Goal: Task Accomplishment & Management: Manage account settings

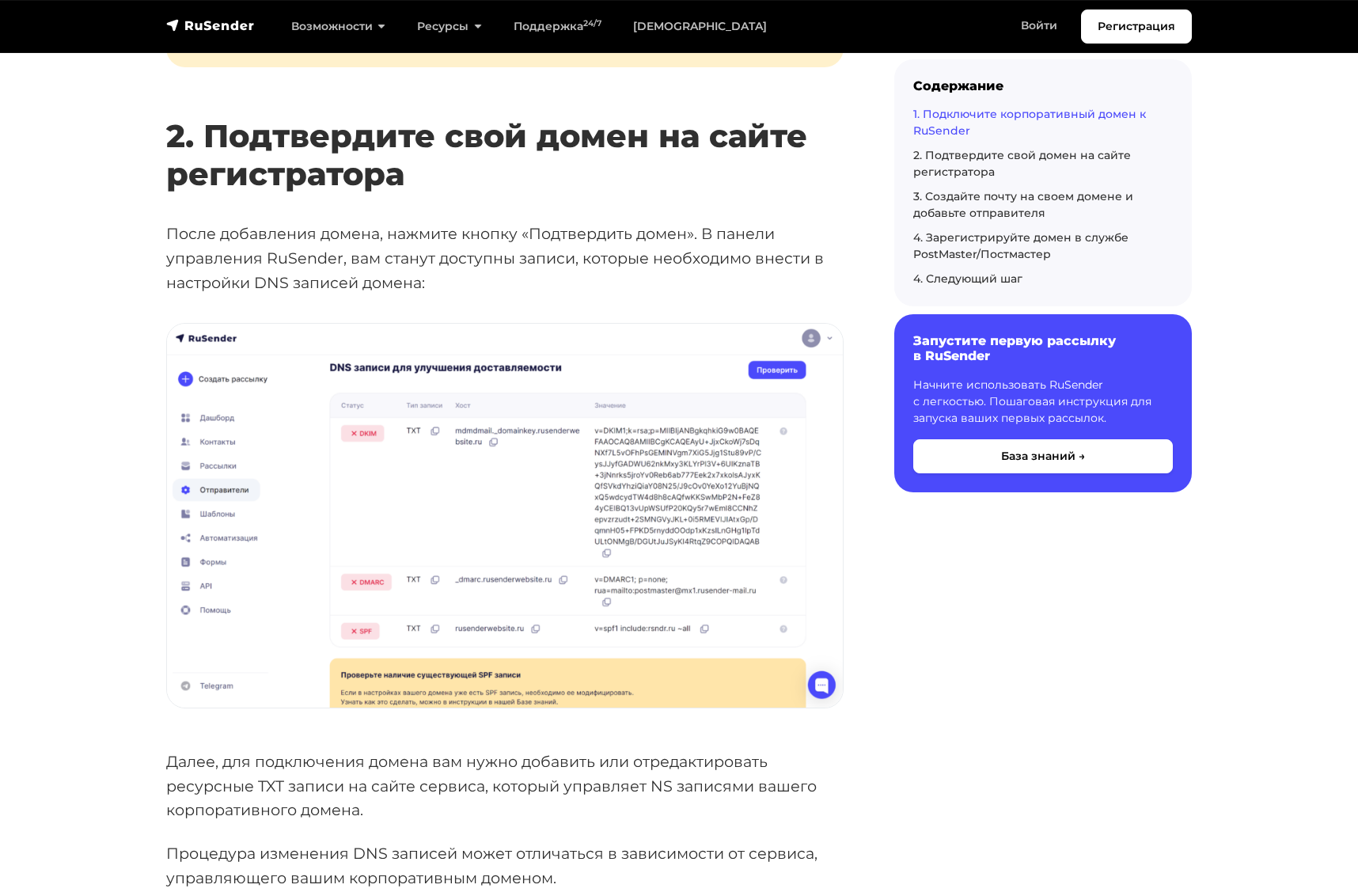
scroll to position [1889, 0]
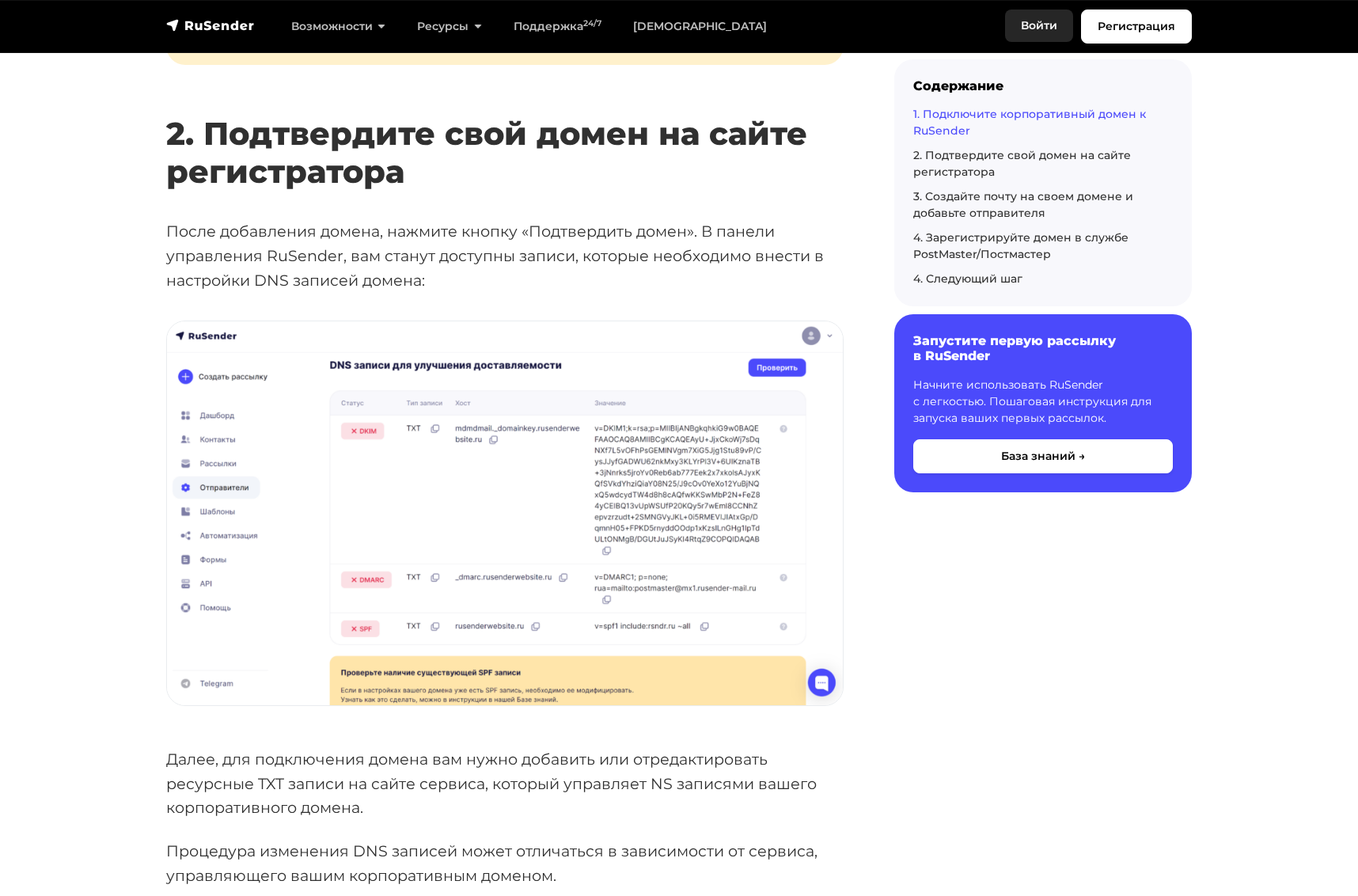
click at [1041, 28] on link "Войти" at bounding box center [1038, 25] width 68 height 33
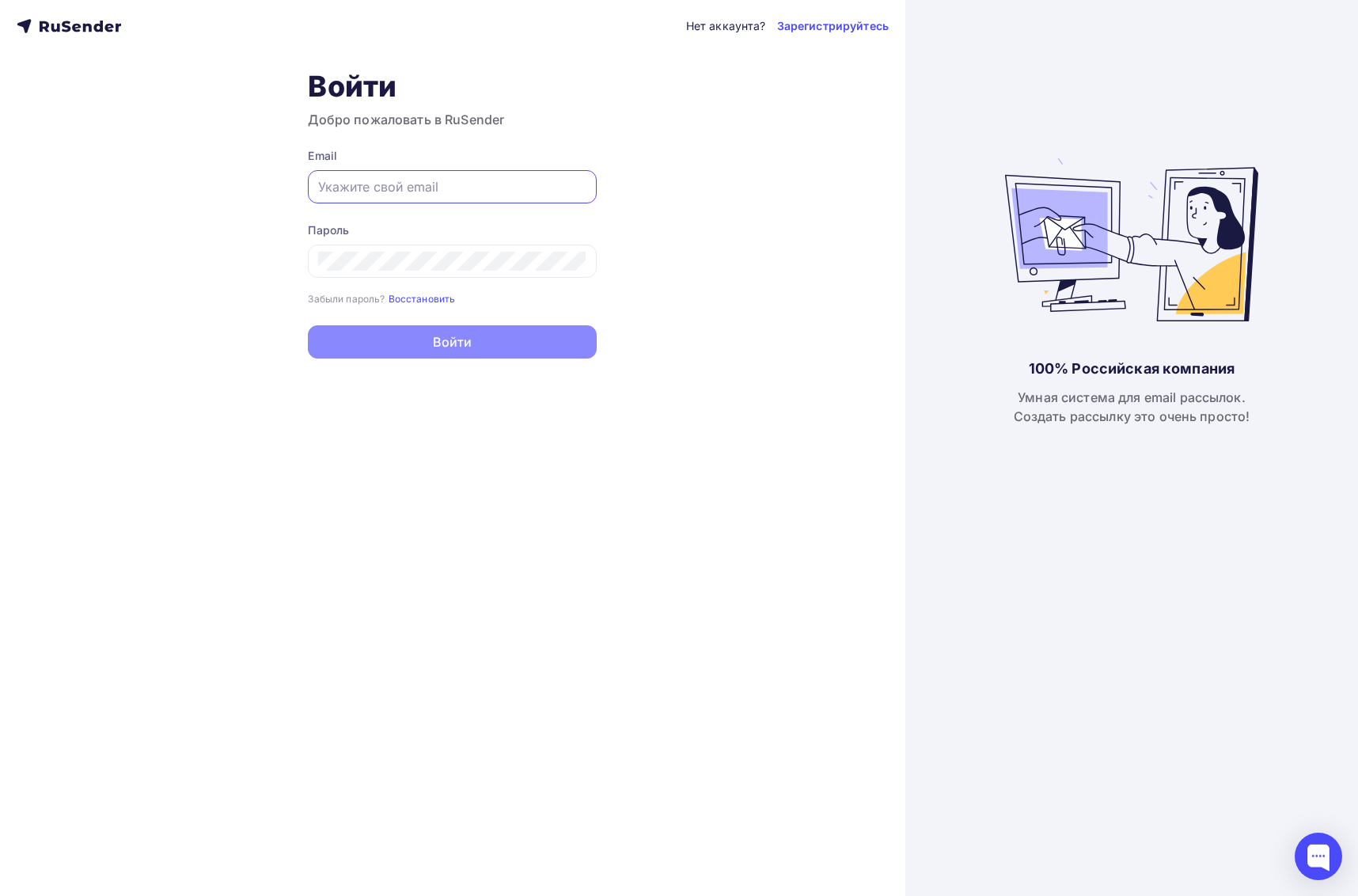
paste input "[EMAIL_ADDRESS][DOMAIN_NAME]"
type input "[EMAIL_ADDRESS][DOMAIN_NAME]"
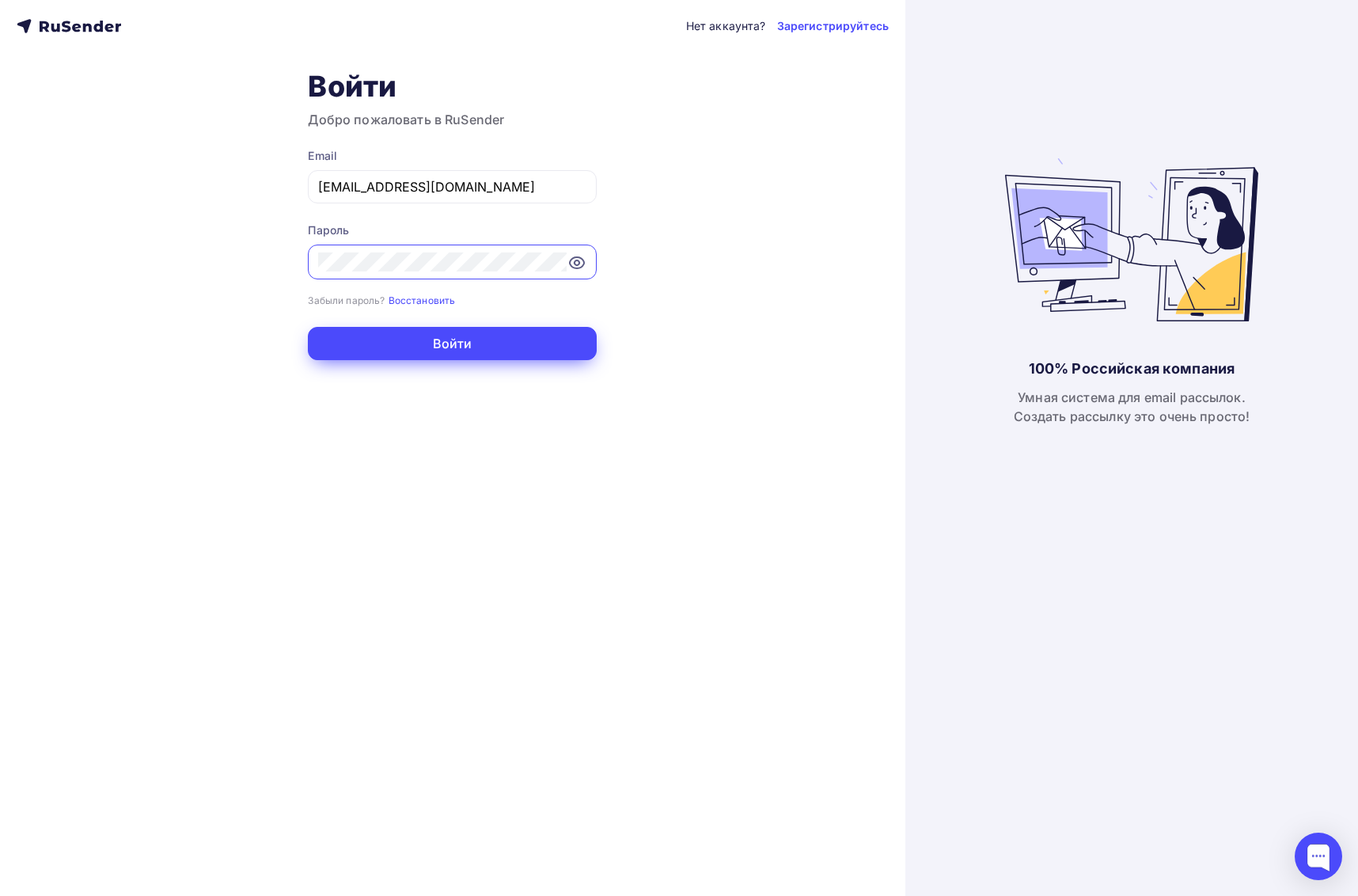
click at [489, 352] on button "Войти" at bounding box center [452, 343] width 289 height 33
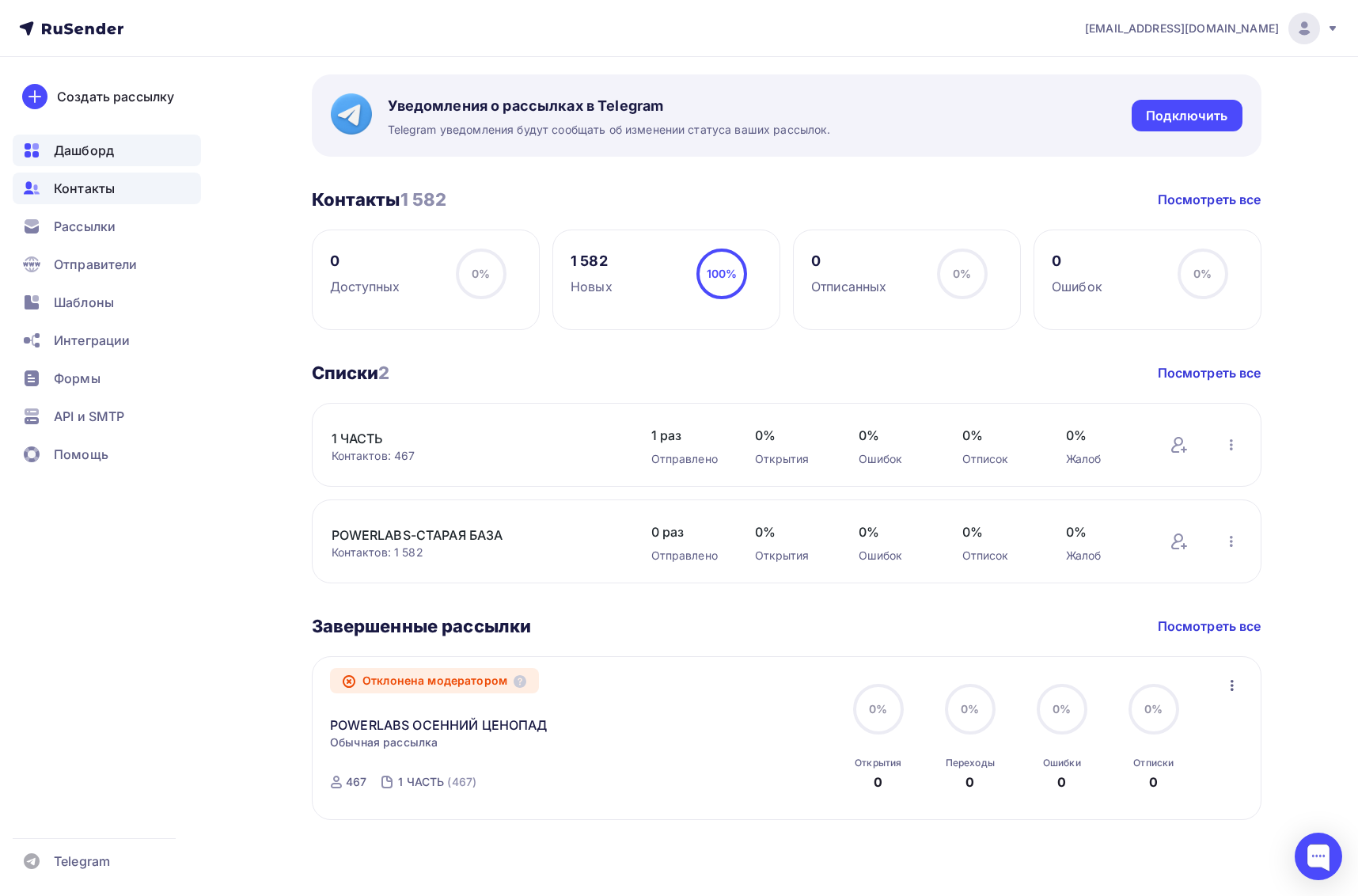
scroll to position [597, 0]
click at [104, 226] on span "Рассылки" at bounding box center [84, 226] width 62 height 19
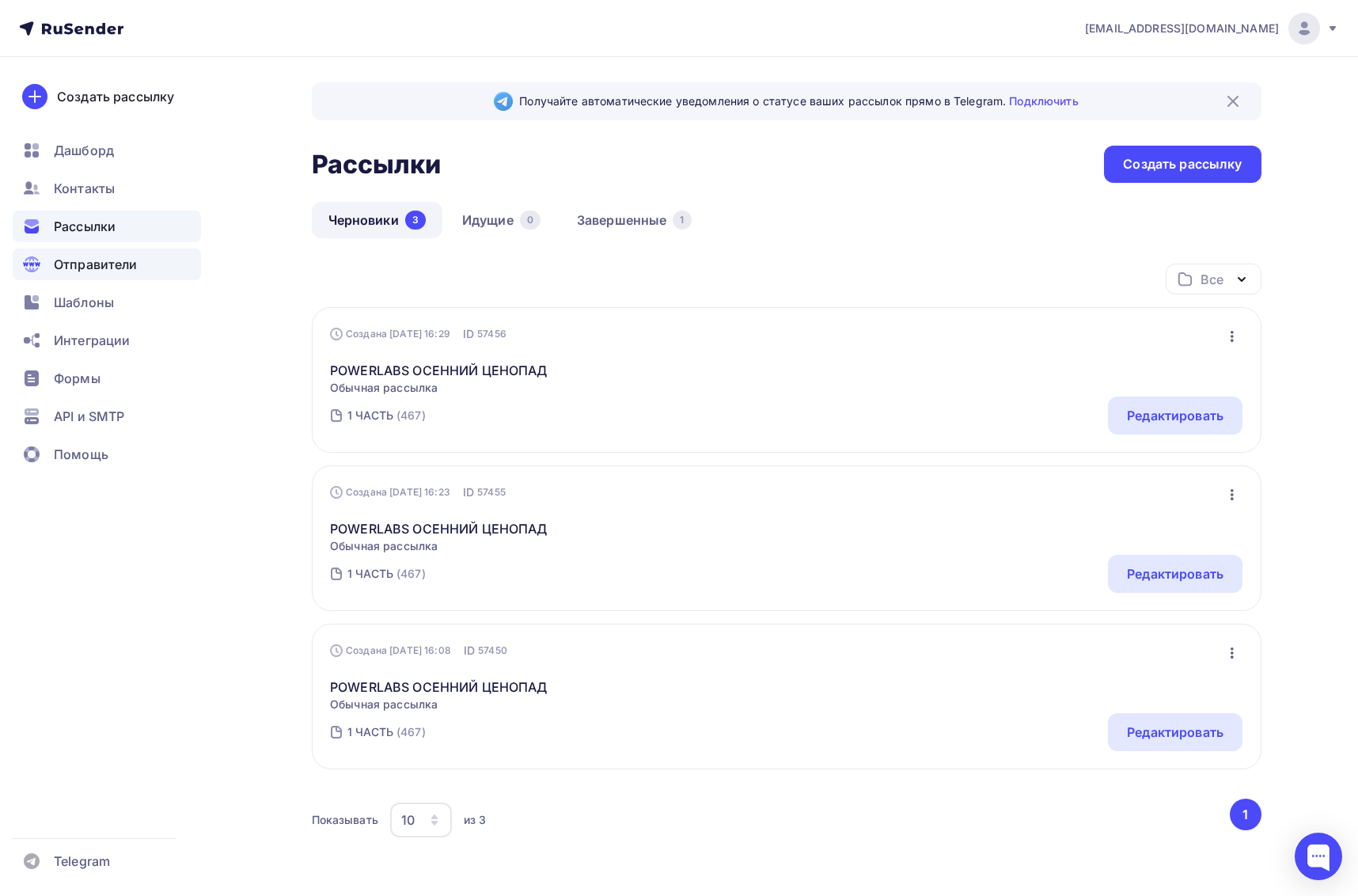
click at [110, 264] on span "Отправители" at bounding box center [95, 263] width 84 height 19
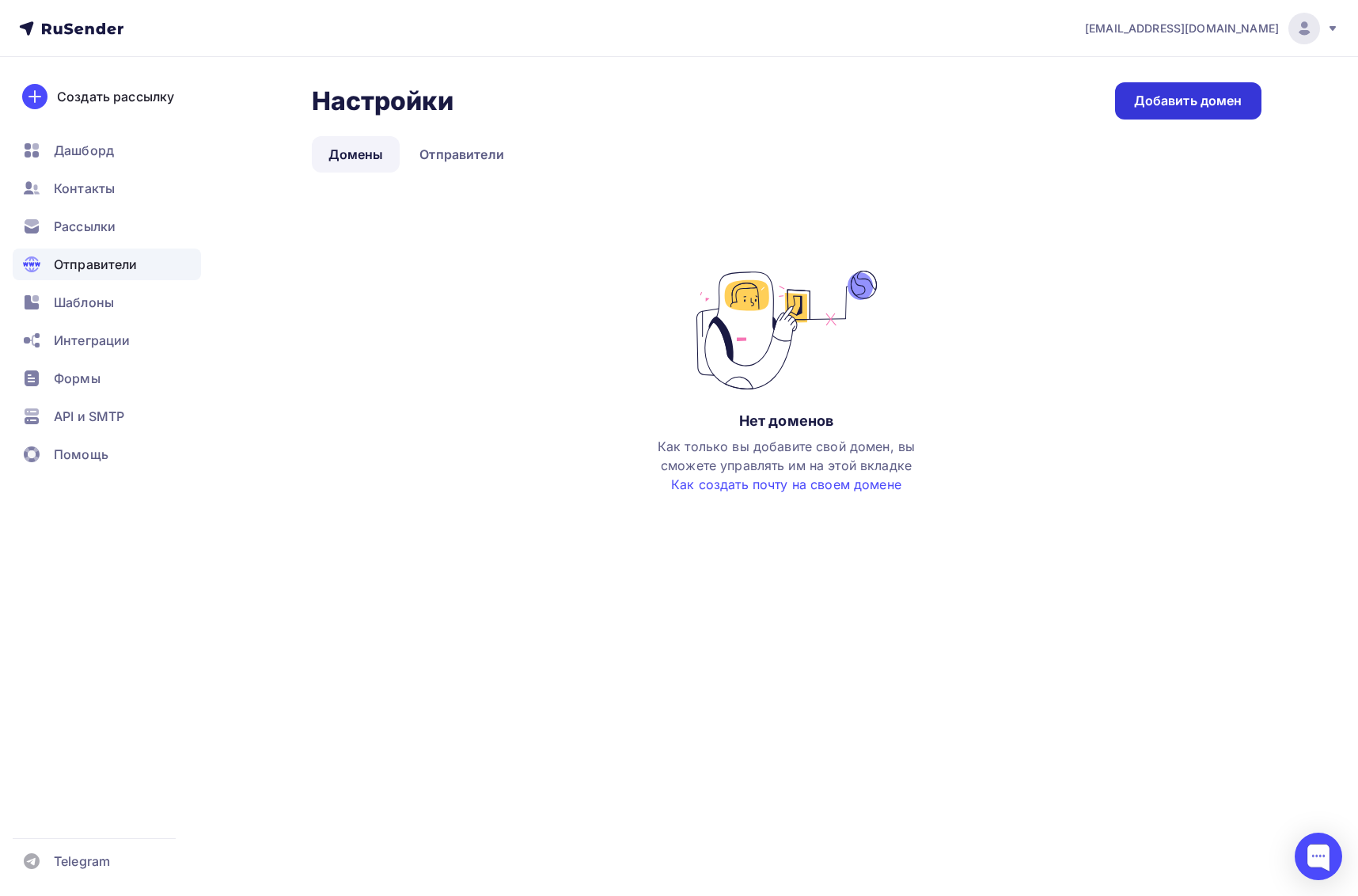
click at [1166, 109] on div "Добавить домен" at bounding box center [1189, 100] width 109 height 18
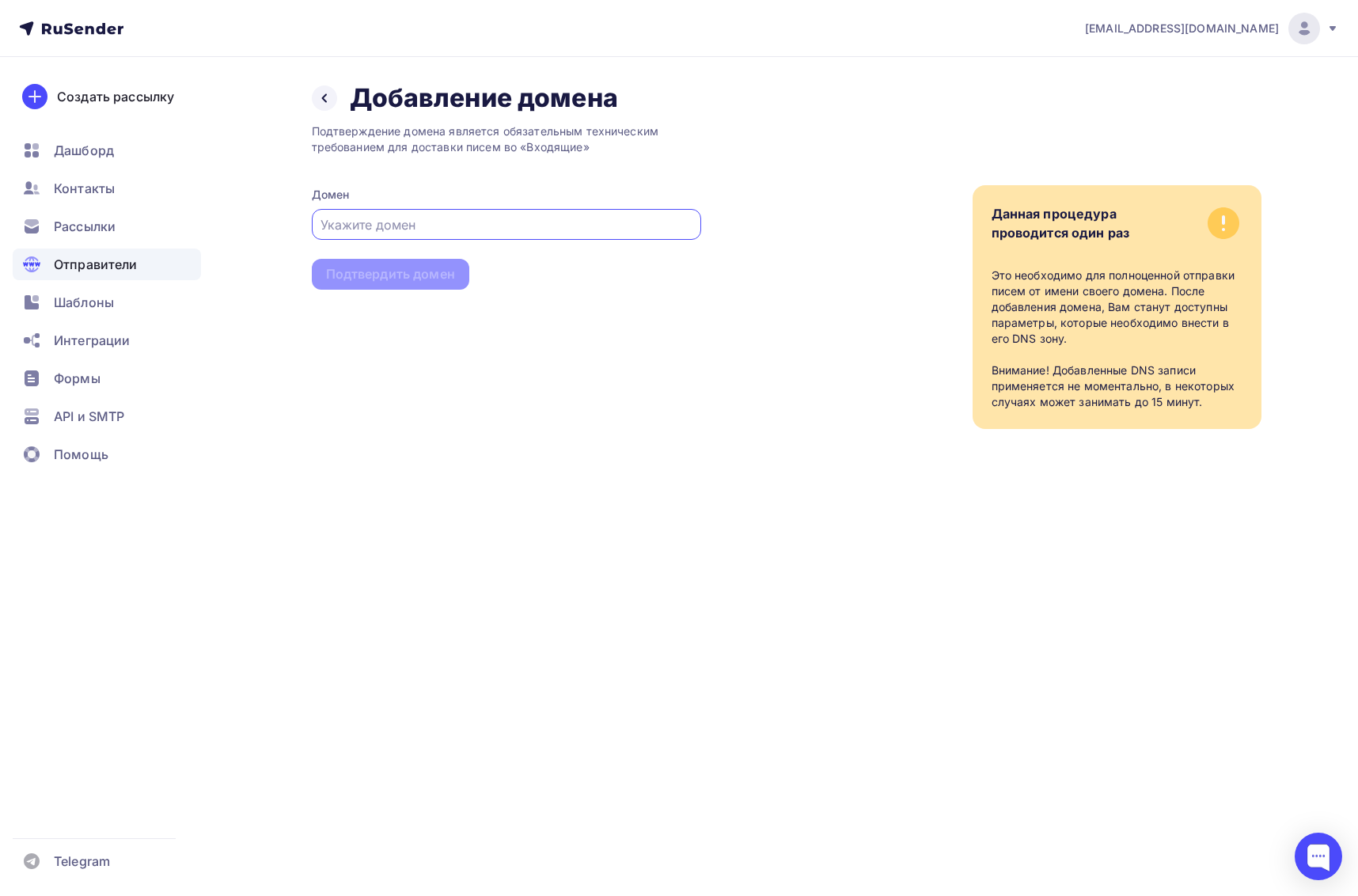
click at [447, 215] on input "text" at bounding box center [506, 224] width 371 height 19
click at [412, 225] on input "text" at bounding box center [506, 224] width 371 height 19
paste input "[DOMAIN_NAME]"
type input "[DOMAIN_NAME]"
click at [369, 273] on div "Подтвердить домен" at bounding box center [390, 274] width 129 height 18
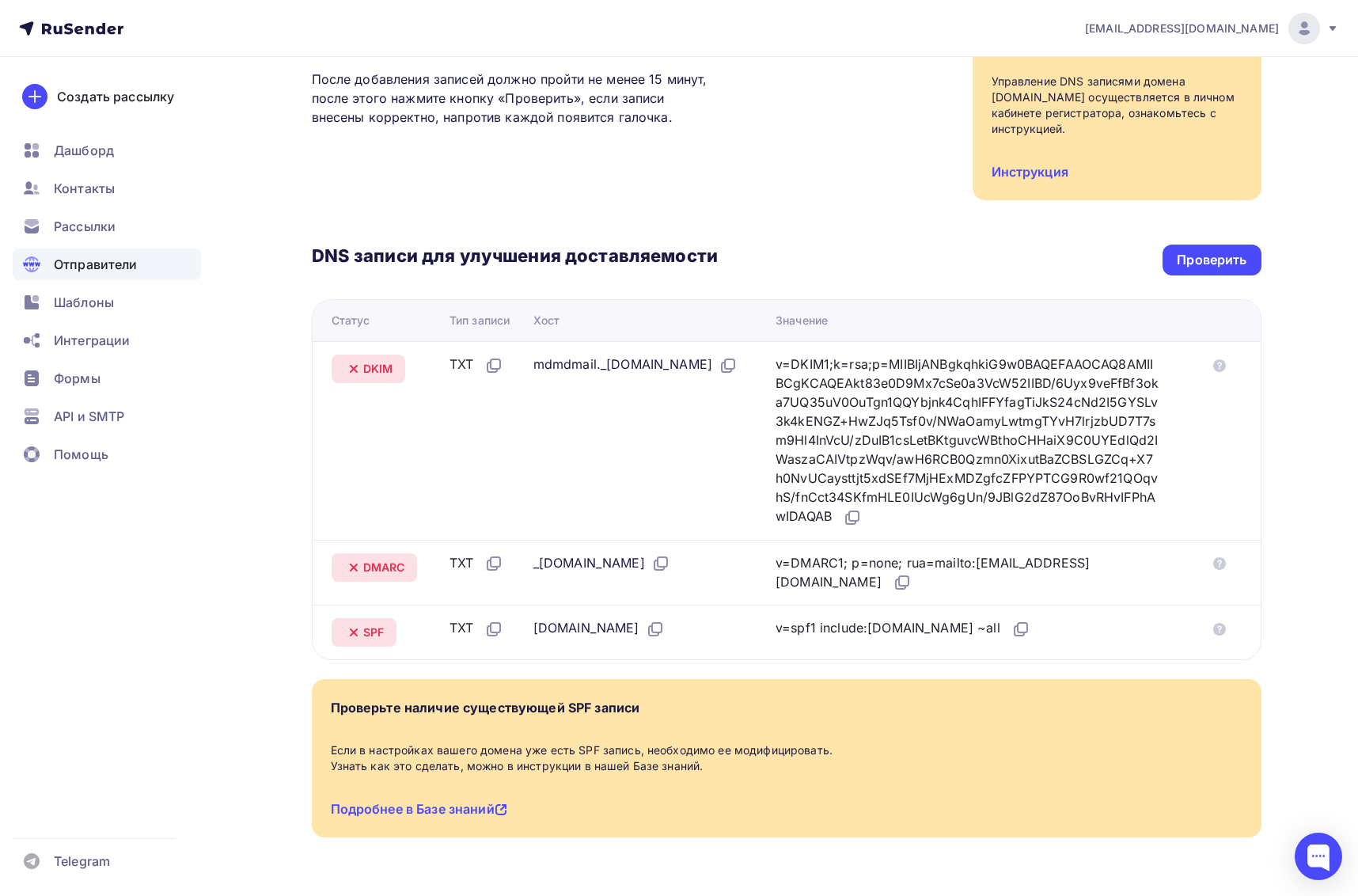
scroll to position [221, 0]
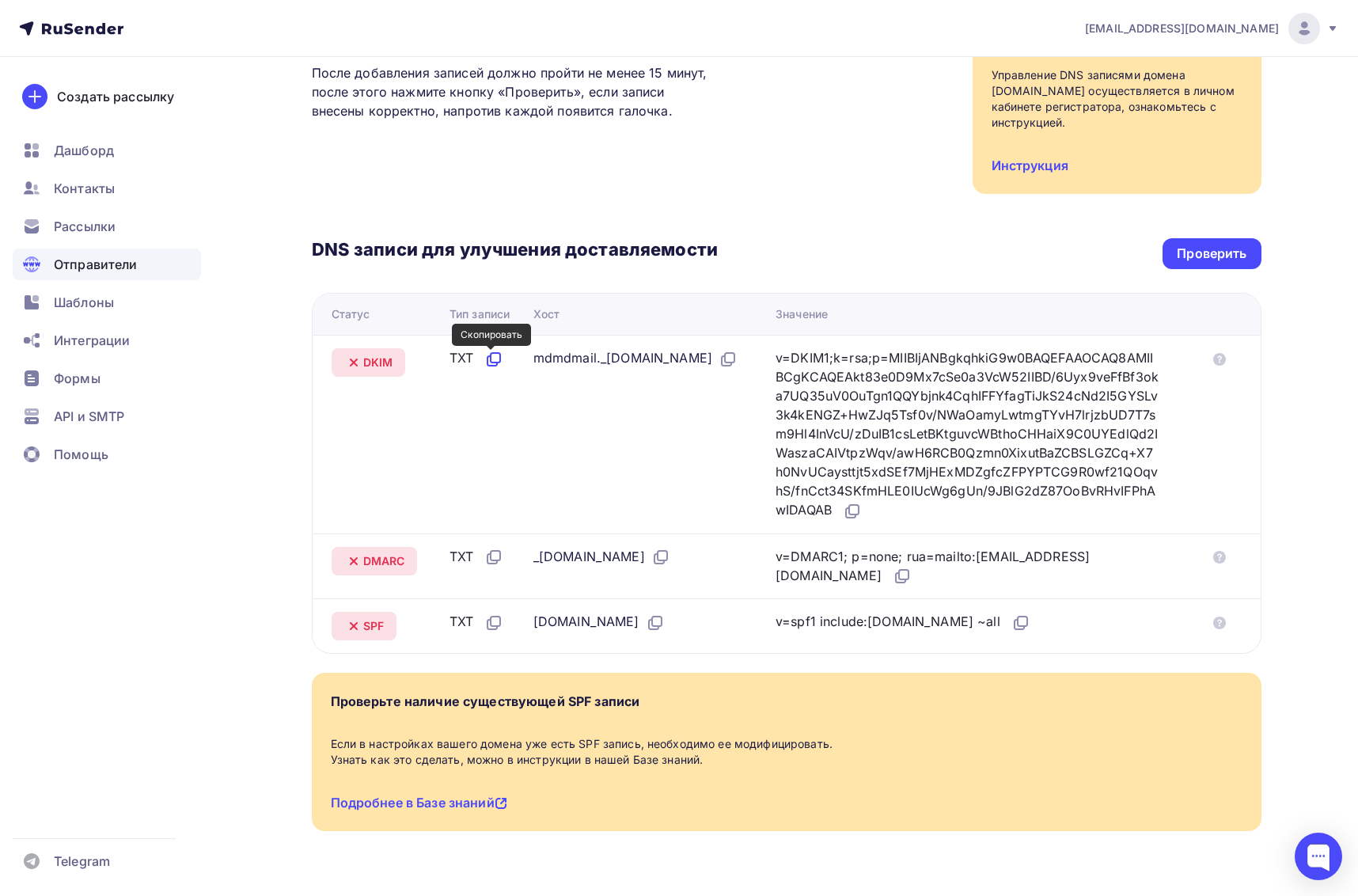
click at [492, 361] on icon at bounding box center [493, 358] width 19 height 19
click at [719, 368] on icon at bounding box center [728, 358] width 19 height 19
drag, startPoint x: 671, startPoint y: 360, endPoint x: 522, endPoint y: 355, distance: 149.1
click at [527, 355] on td "mdmdmail._[DOMAIN_NAME]" at bounding box center [647, 434] width 242 height 198
copy div "mdmdmail._domainkey."
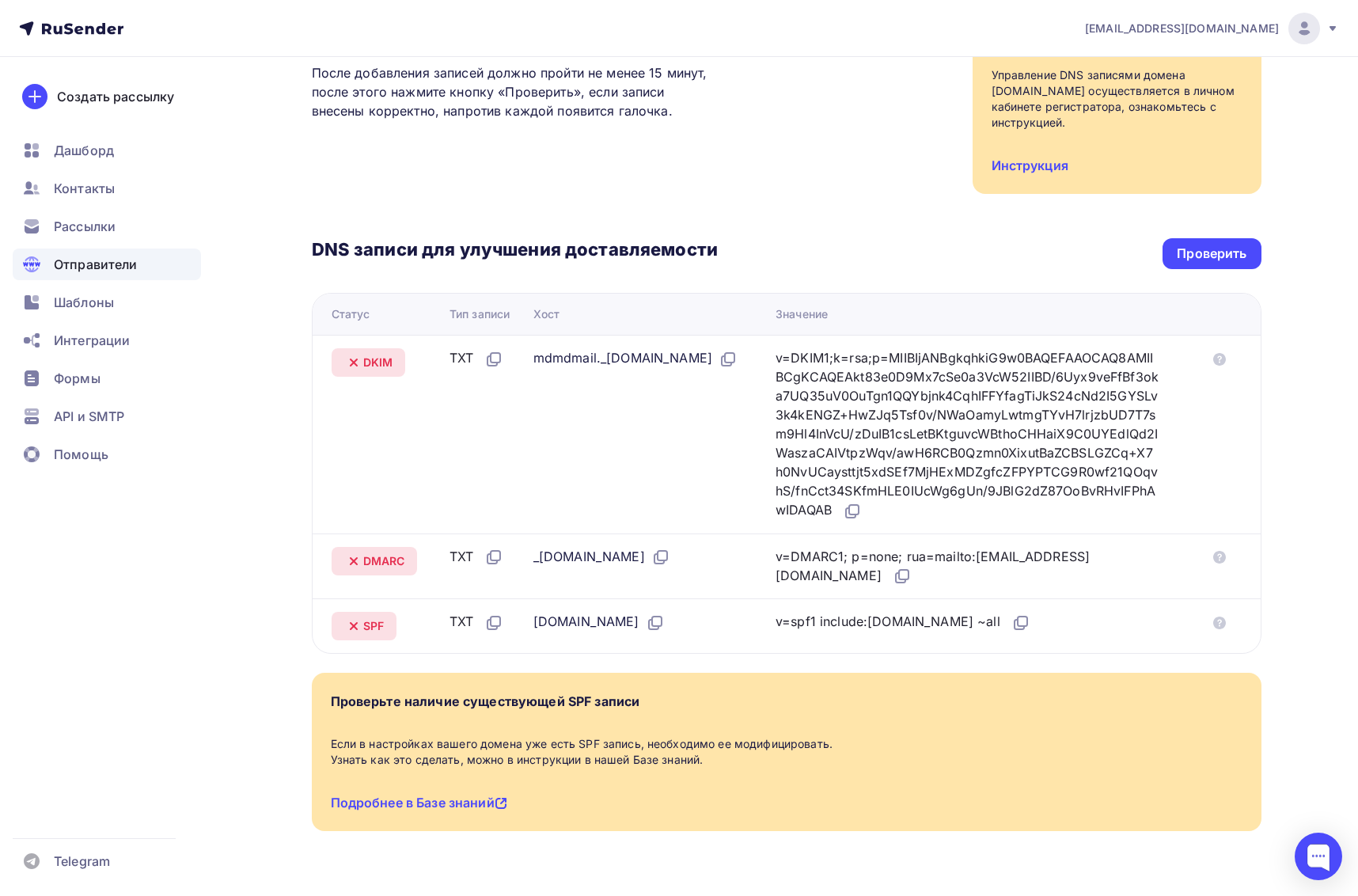
click at [570, 364] on div "mdmdmail._[DOMAIN_NAME]" at bounding box center [636, 358] width 205 height 21
drag, startPoint x: 665, startPoint y: 357, endPoint x: 528, endPoint y: 357, distance: 137.0
click at [533, 357] on div "mdmdmail._[DOMAIN_NAME]" at bounding box center [636, 358] width 205 height 21
copy div "mdmdmail._domainkey"
click at [862, 512] on icon at bounding box center [852, 510] width 19 height 19
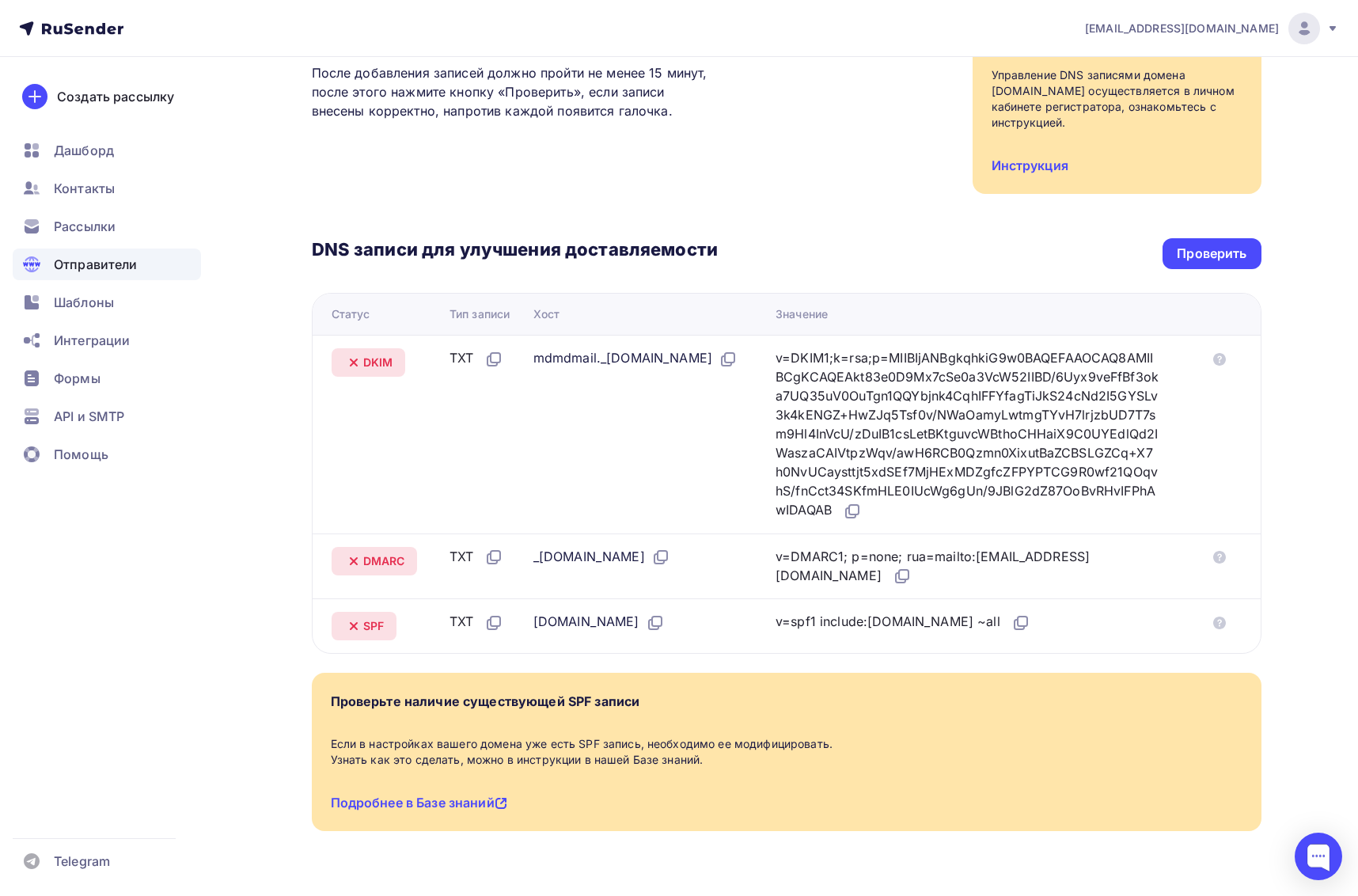
drag, startPoint x: 569, startPoint y: 556, endPoint x: 521, endPoint y: 554, distance: 48.0
click at [521, 554] on tr "DMARC TXT _[DOMAIN_NAME] v=DMARC1; p=none; rua=mailto:[EMAIL_ADDRESS][DOMAIN_NA…" at bounding box center [786, 566] width 948 height 66
copy div "_dmarc"
click at [912, 578] on icon at bounding box center [902, 576] width 19 height 19
click at [1018, 621] on icon at bounding box center [1022, 621] width 9 height 9
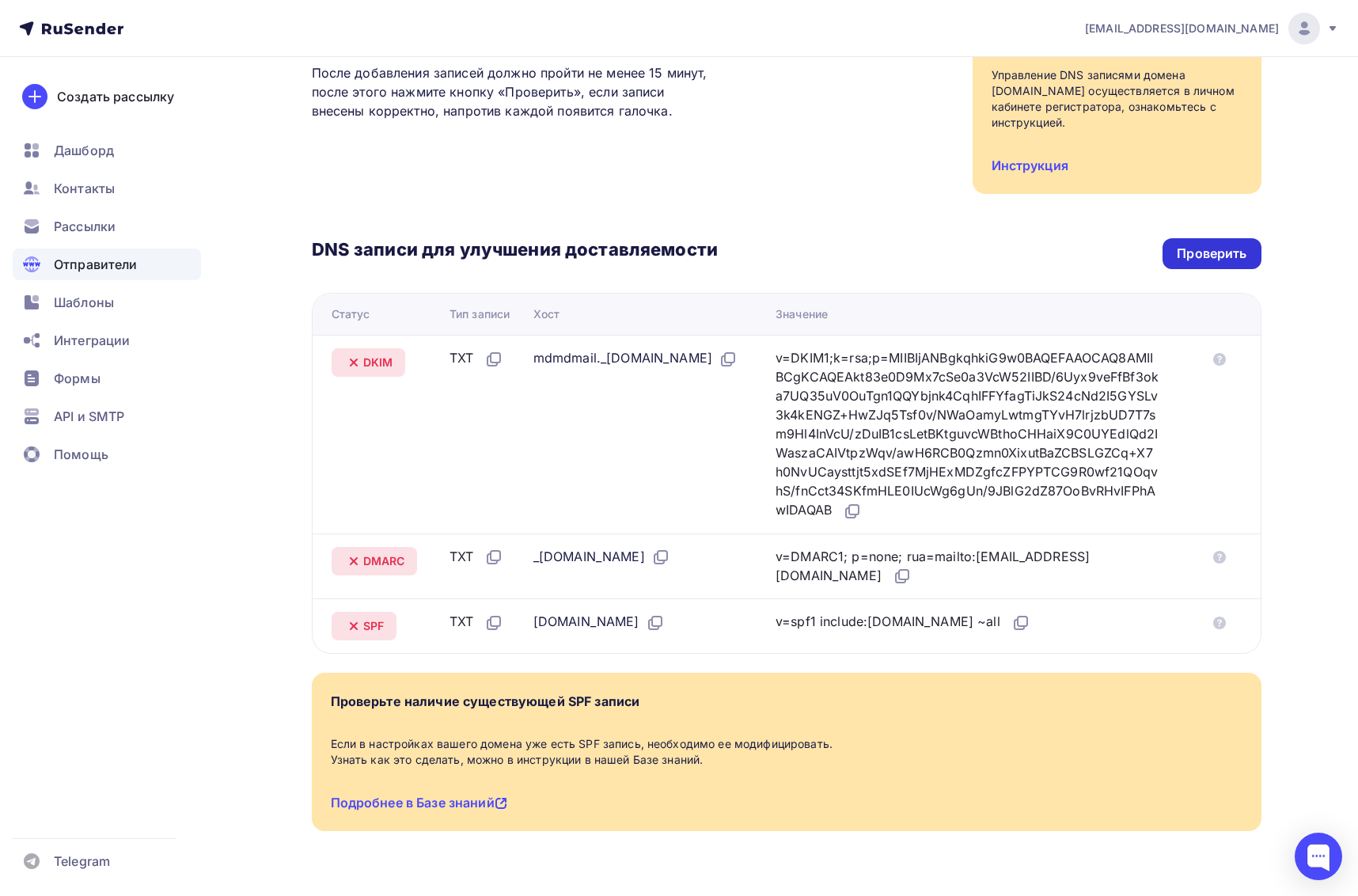
click at [1184, 256] on div "Проверить" at bounding box center [1211, 253] width 70 height 18
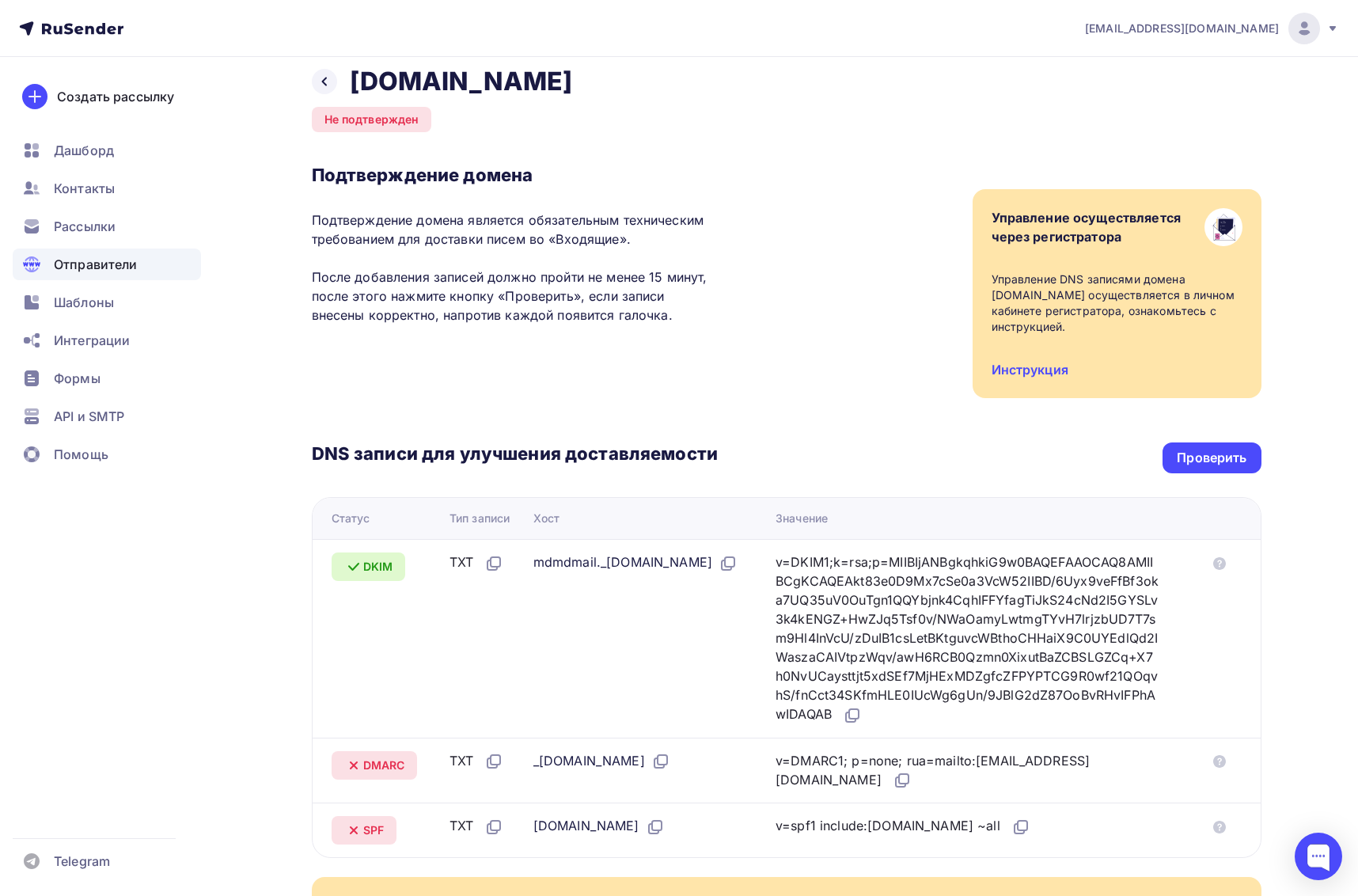
scroll to position [15, 0]
click at [1205, 462] on div "Проверить" at bounding box center [1211, 459] width 70 height 18
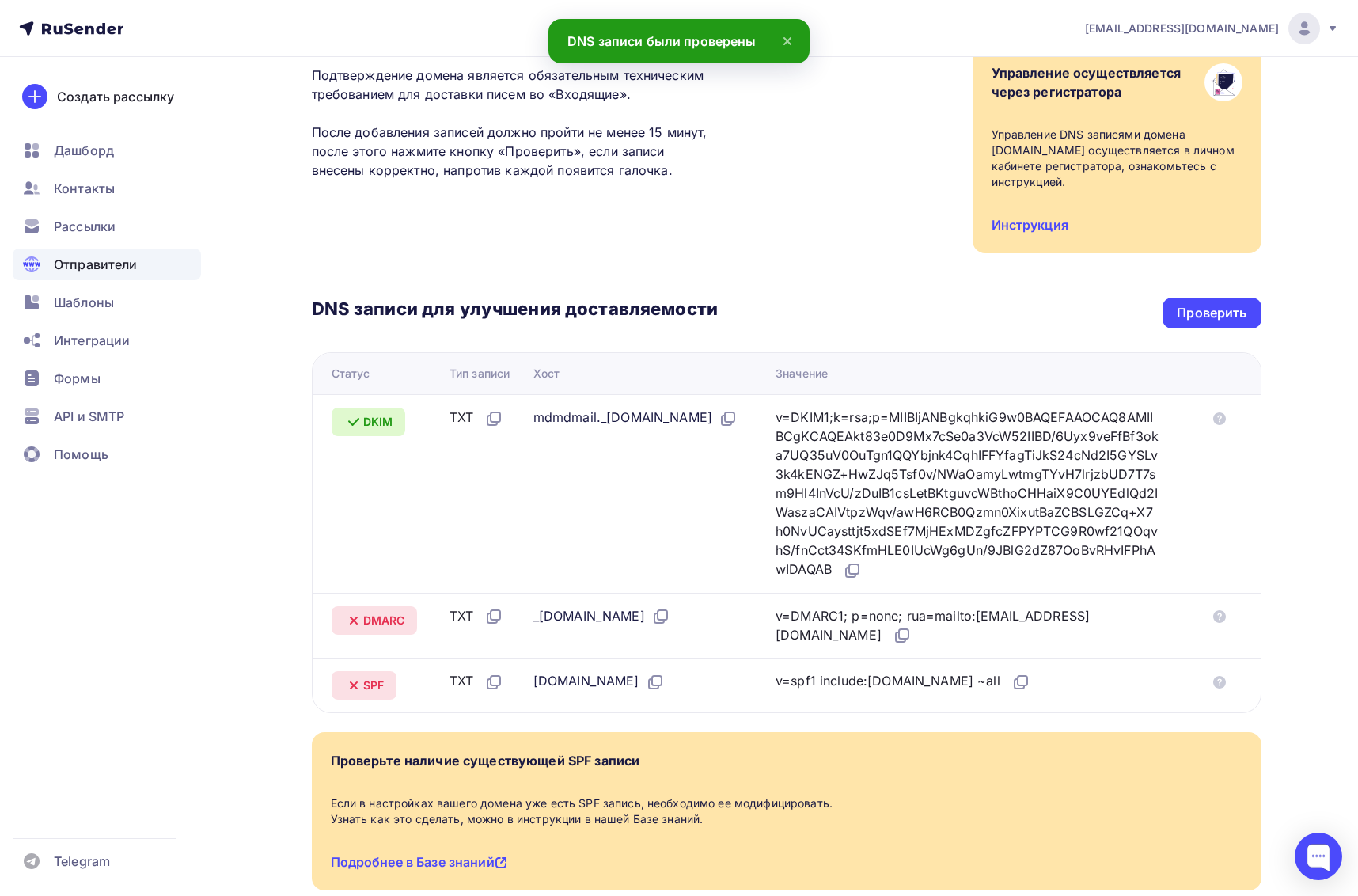
scroll to position [166, 0]
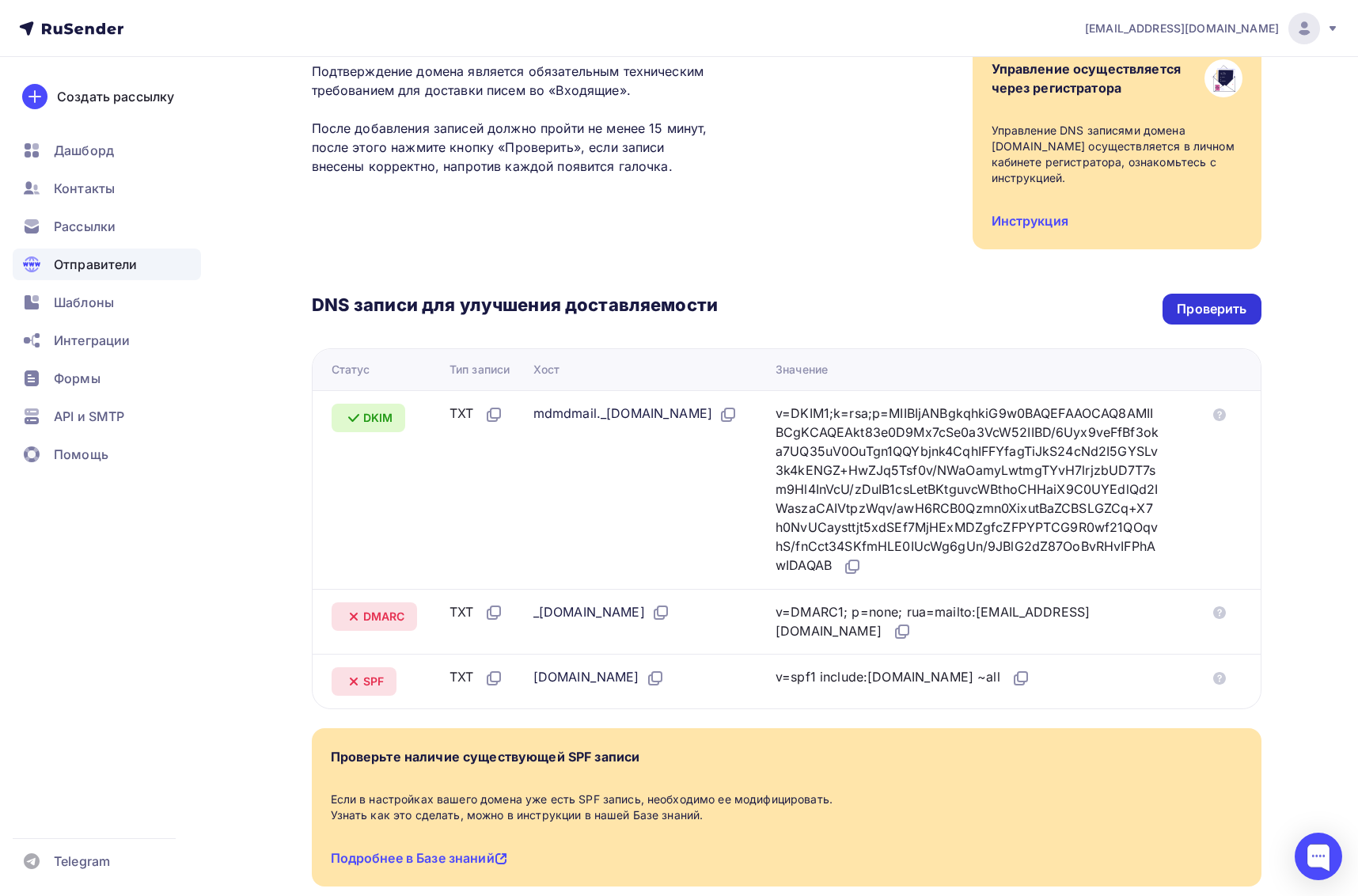
click at [1219, 305] on div "Проверить" at bounding box center [1211, 309] width 70 height 18
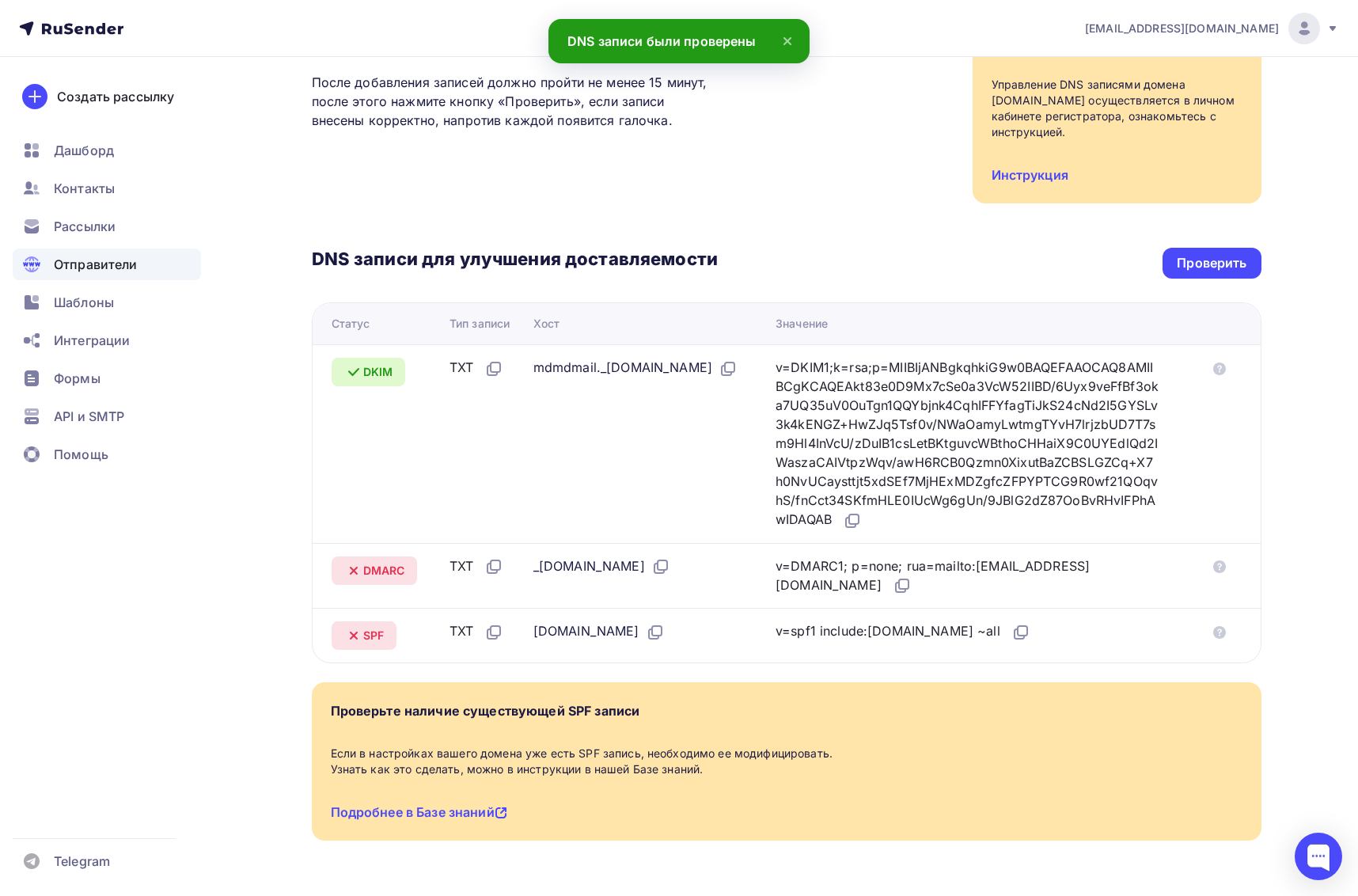
scroll to position [214, 0]
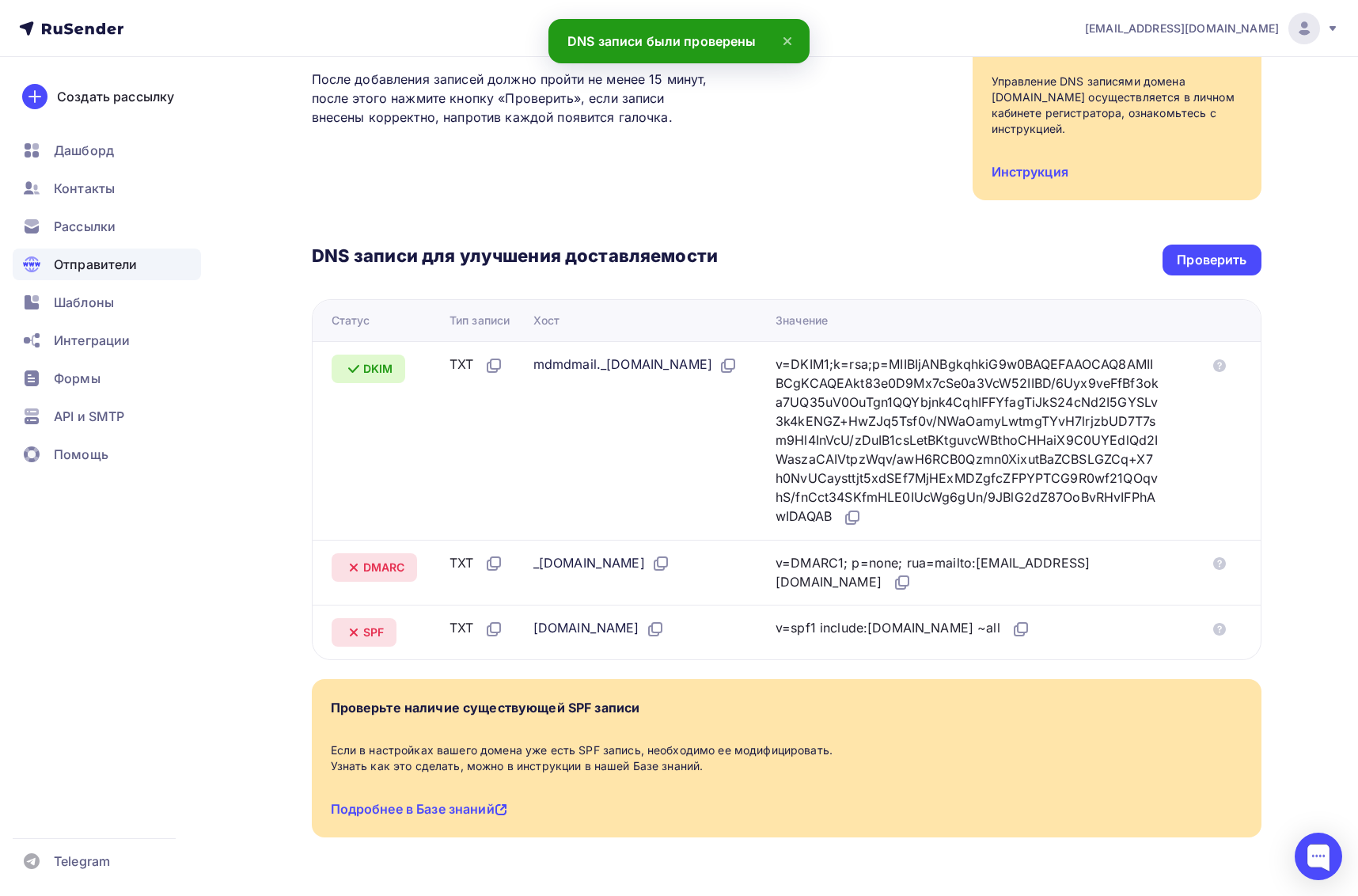
click at [355, 568] on icon at bounding box center [353, 567] width 19 height 19
click at [356, 565] on icon at bounding box center [353, 567] width 6 height 6
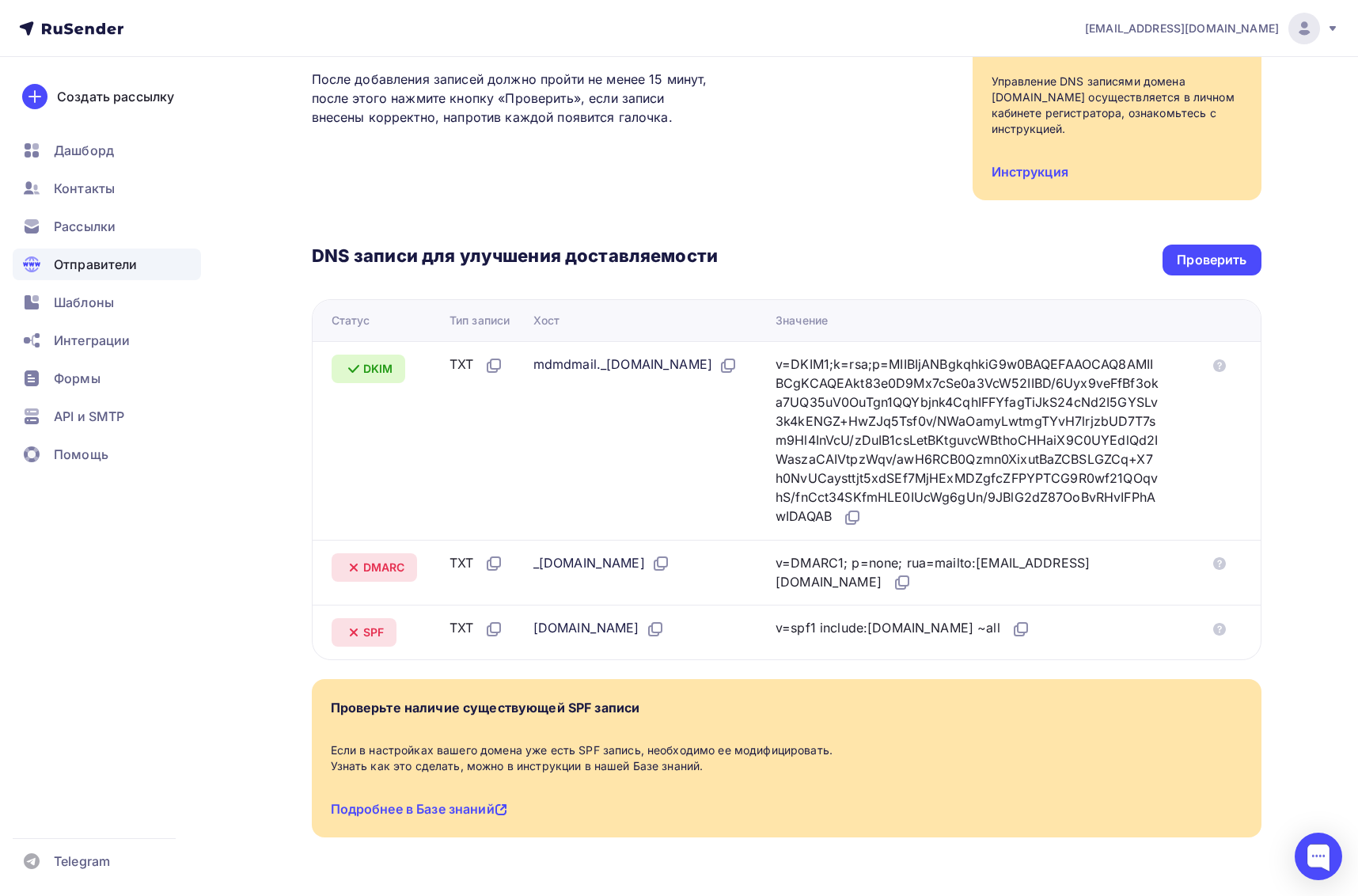
click at [383, 564] on span "DMARC" at bounding box center [384, 567] width 42 height 15
click at [363, 561] on span "DMARC" at bounding box center [384, 567] width 42 height 15
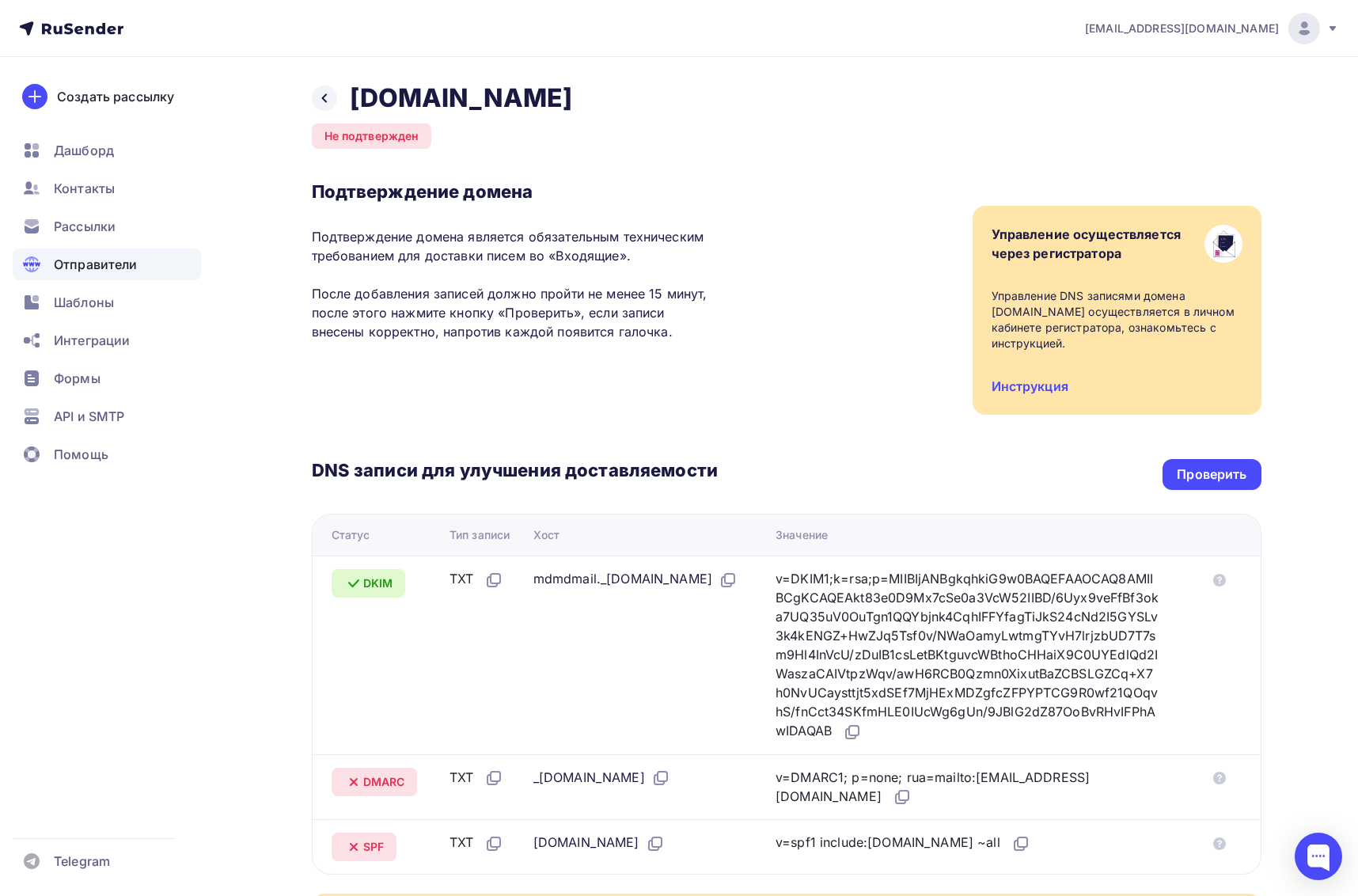
scroll to position [0, 0]
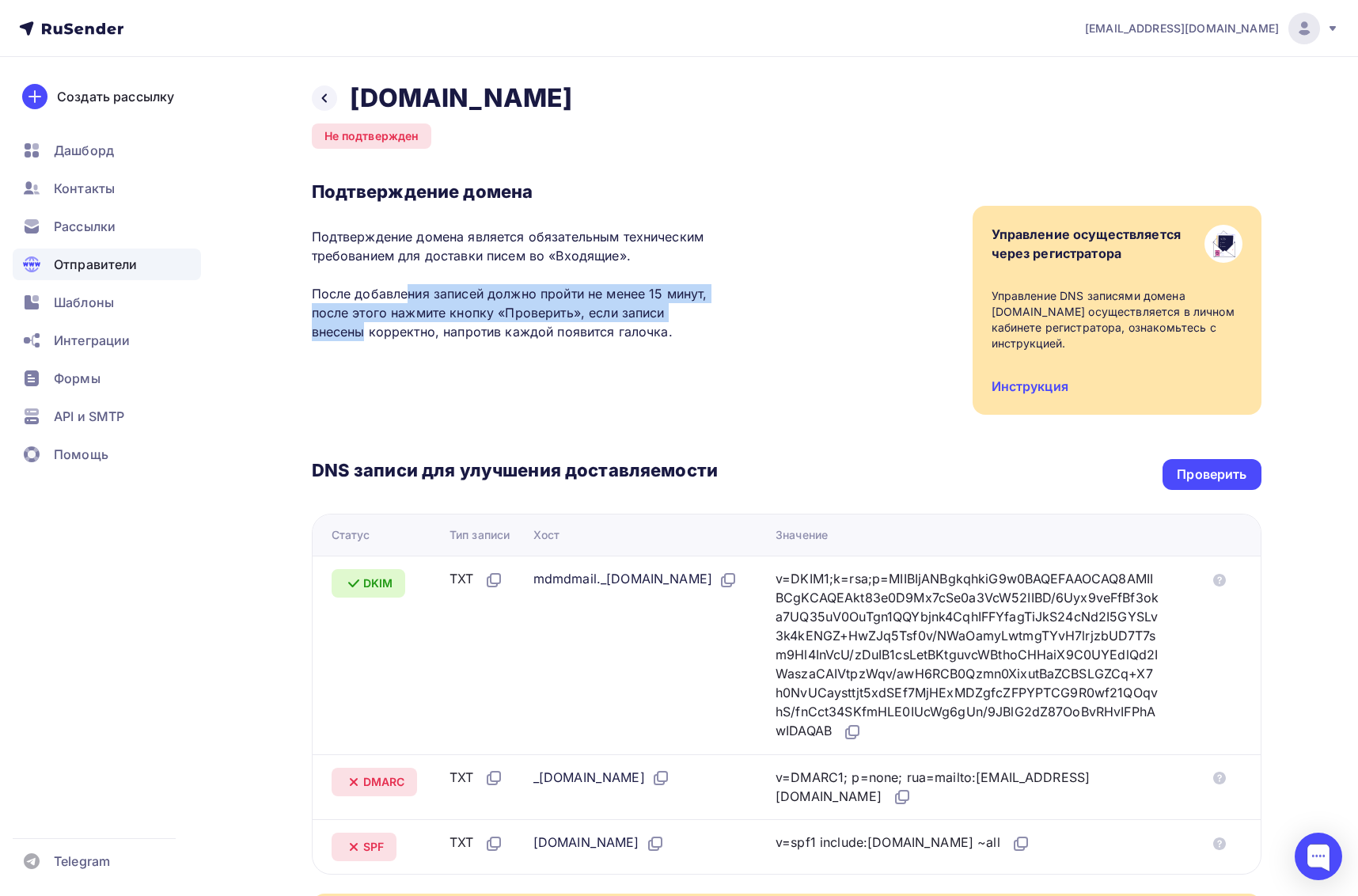
drag, startPoint x: 330, startPoint y: 296, endPoint x: 645, endPoint y: 313, distance: 315.5
click at [645, 313] on p "Подтверждение домена является обязательным техническим требованием для доставки…" at bounding box center [514, 284] width 406 height 114
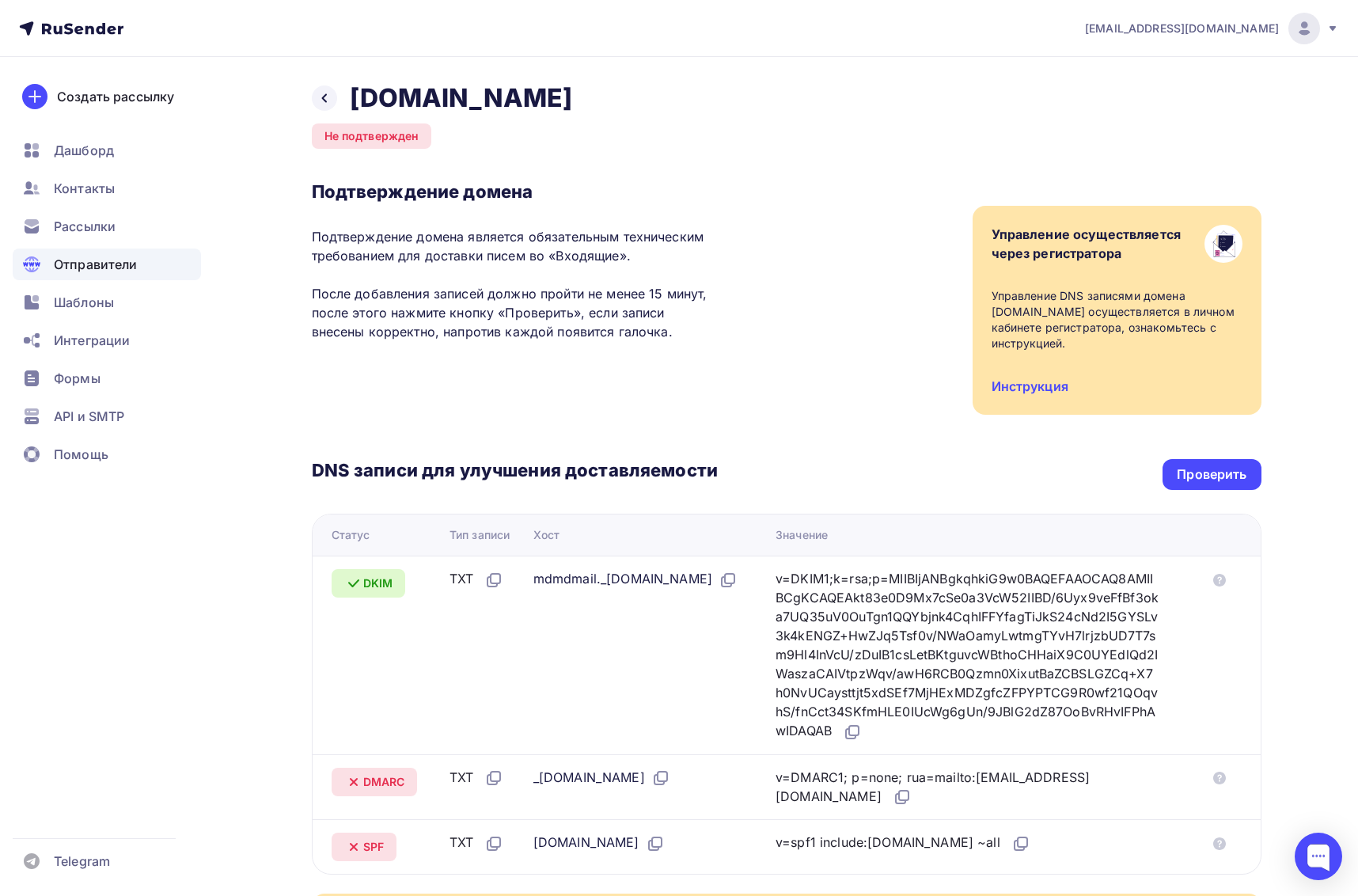
click at [397, 329] on p "Подтверждение домена является обязательным техническим требованием для доставки…" at bounding box center [514, 284] width 406 height 114
drag, startPoint x: 336, startPoint y: 329, endPoint x: 646, endPoint y: 335, distance: 310.1
click at [645, 336] on p "Подтверждение домена является обязательным техническим требованием для доставки…" at bounding box center [514, 284] width 406 height 114
click at [640, 333] on p "Подтверждение домена является обязательным техническим требованием для доставки…" at bounding box center [514, 284] width 406 height 114
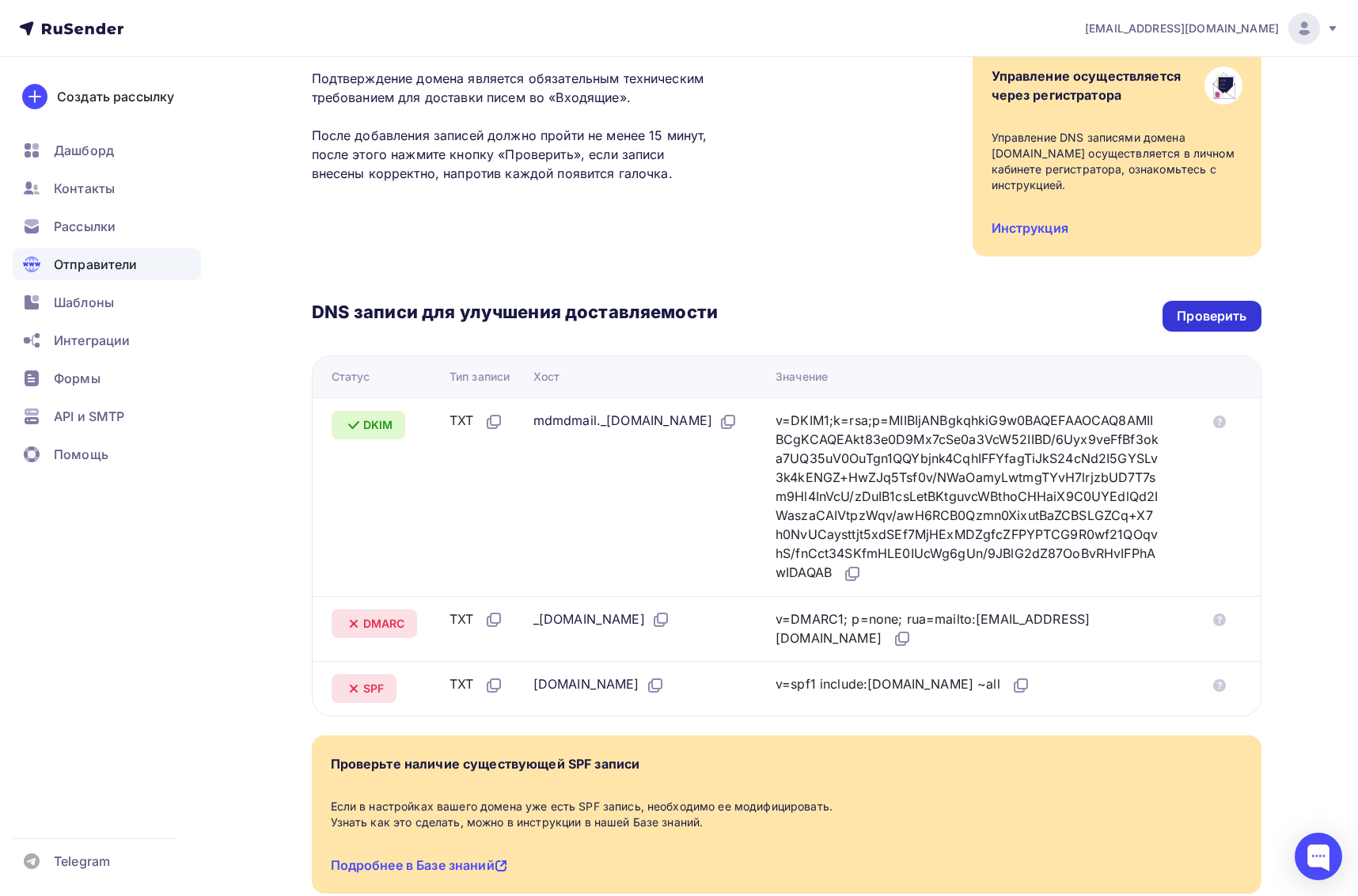
scroll to position [160, 0]
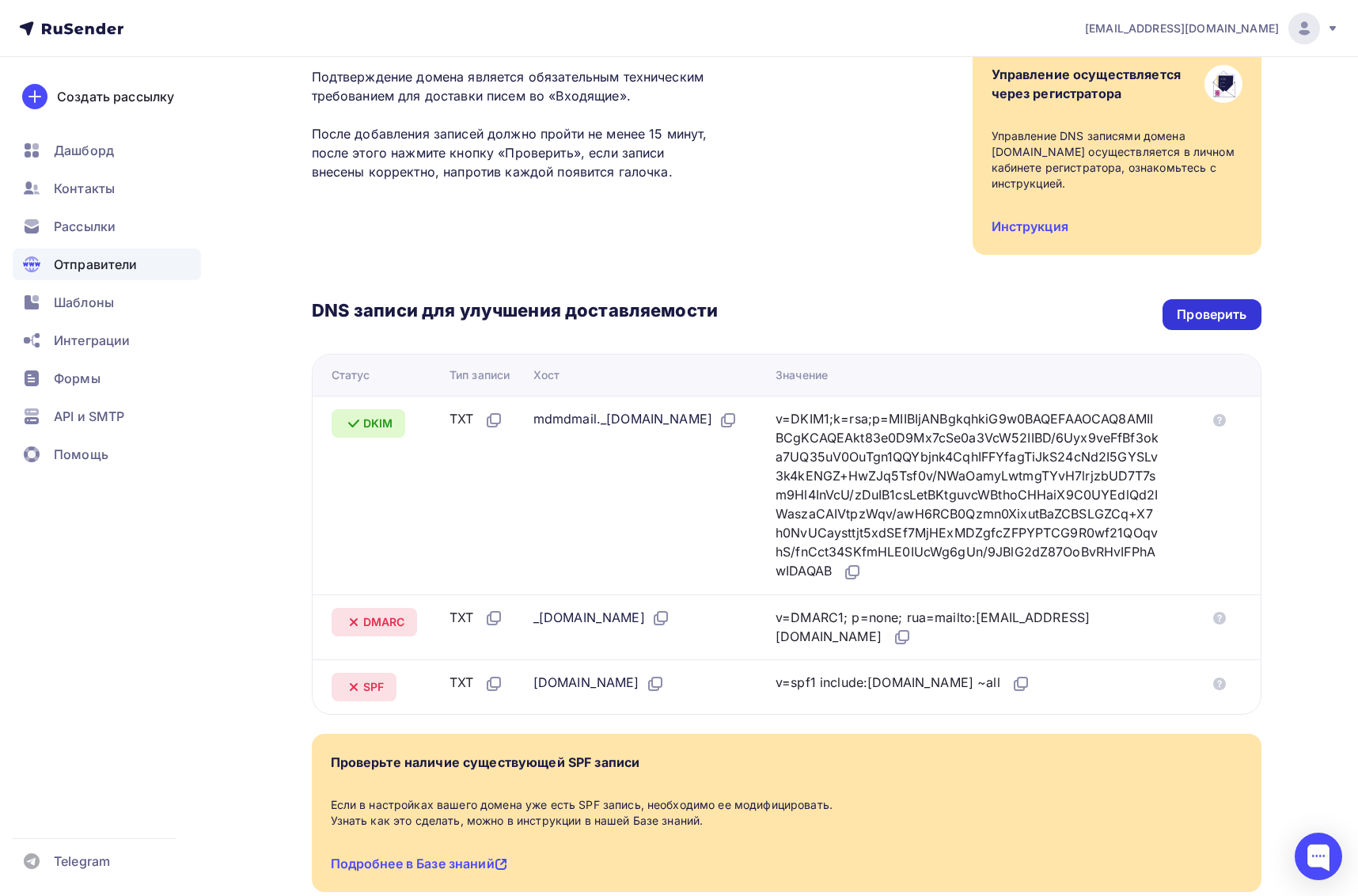
click at [1208, 314] on div "Проверить" at bounding box center [1211, 314] width 70 height 18
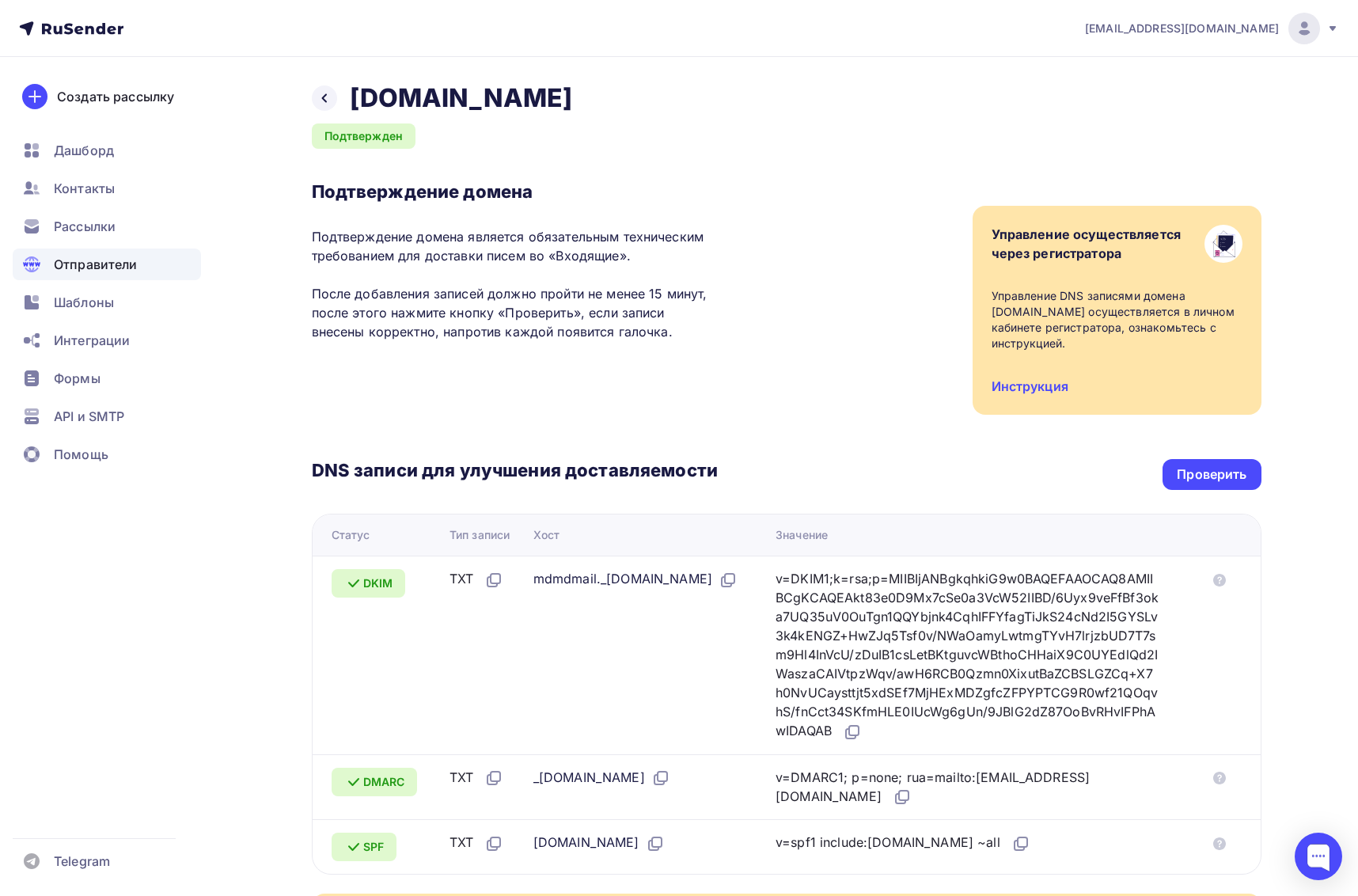
scroll to position [0, 0]
click at [122, 270] on span "Отправители" at bounding box center [95, 263] width 84 height 19
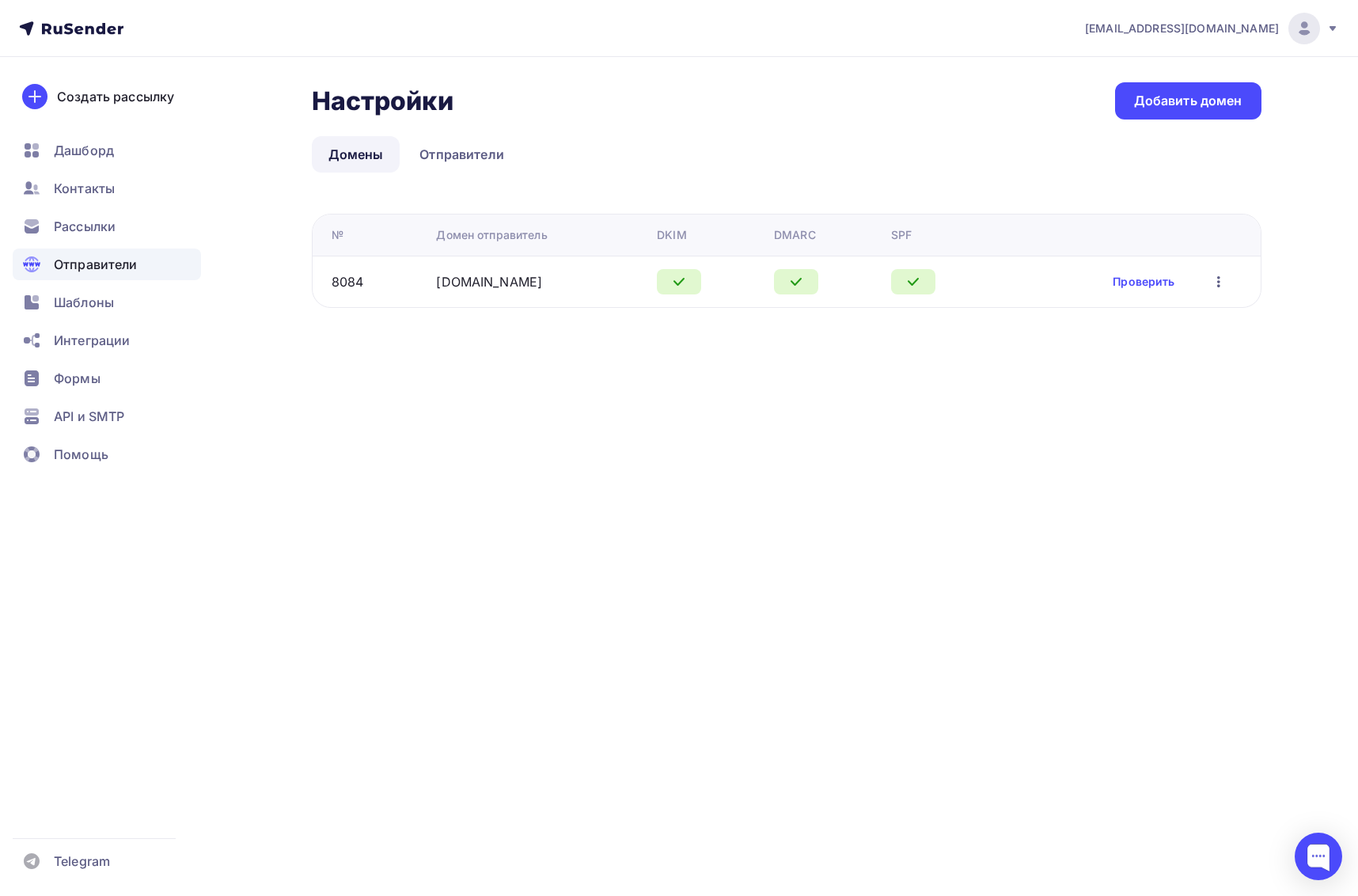
click at [666, 725] on div "[EMAIL_ADDRESS][DOMAIN_NAME] Аккаунт Тарифы Выйти Создать рассылку [GEOGRAPHIC_…" at bounding box center [679, 448] width 1358 height 896
